Goal: Information Seeking & Learning: Learn about a topic

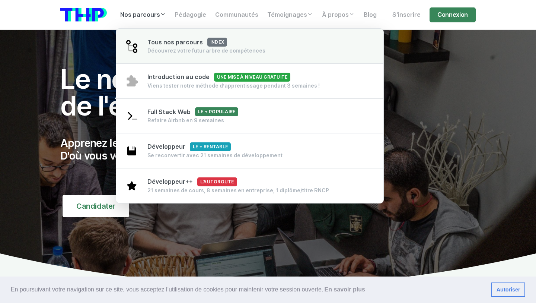
click at [158, 44] on span "Tous nos parcours index" at bounding box center [187, 42] width 80 height 7
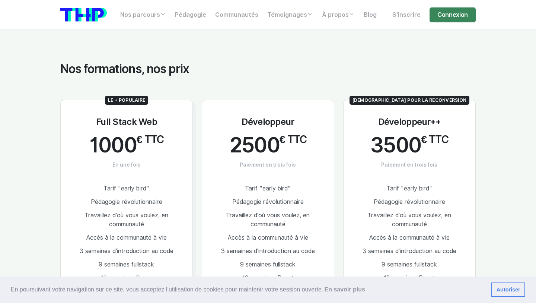
scroll to position [340, 0]
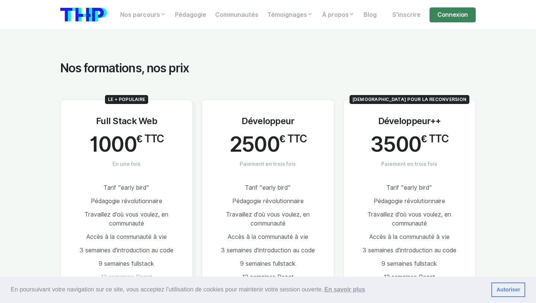
click at [195, 158] on div "Le + populaire Full Stack Web 1000 € TTC En une fois Tarif "early bird" Pédagog…" at bounding box center [127, 240] width 142 height 283
click at [197, 161] on div "Développeur 2500 € TTC Paiement en trois fois Tarif "early bird" Pédagogie révo…" at bounding box center [268, 240] width 142 height 283
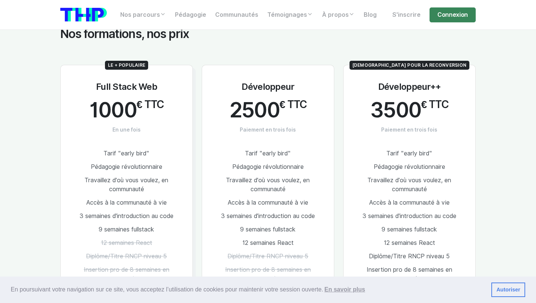
scroll to position [376, 0]
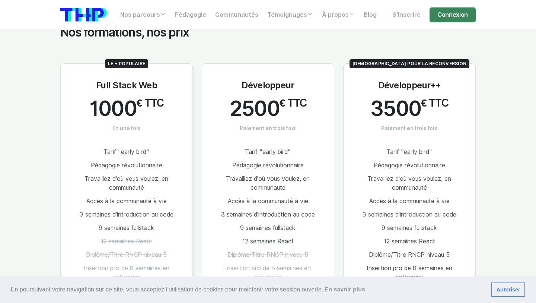
click at [197, 161] on div "Développeur 2500 € TTC Paiement en trois fois Tarif "early bird" Pédagogie révo…" at bounding box center [268, 204] width 142 height 283
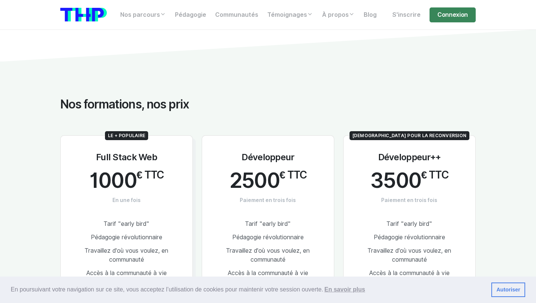
scroll to position [0, 0]
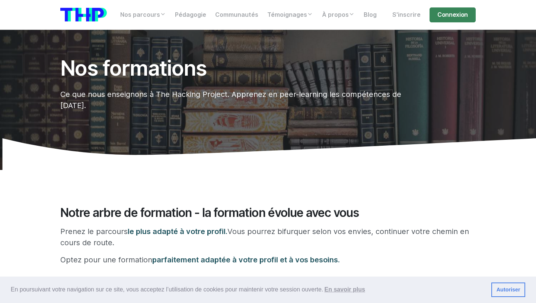
click at [197, 161] on icon at bounding box center [268, 154] width 536 height 32
